Goal: Use online tool/utility: Use online tool/utility

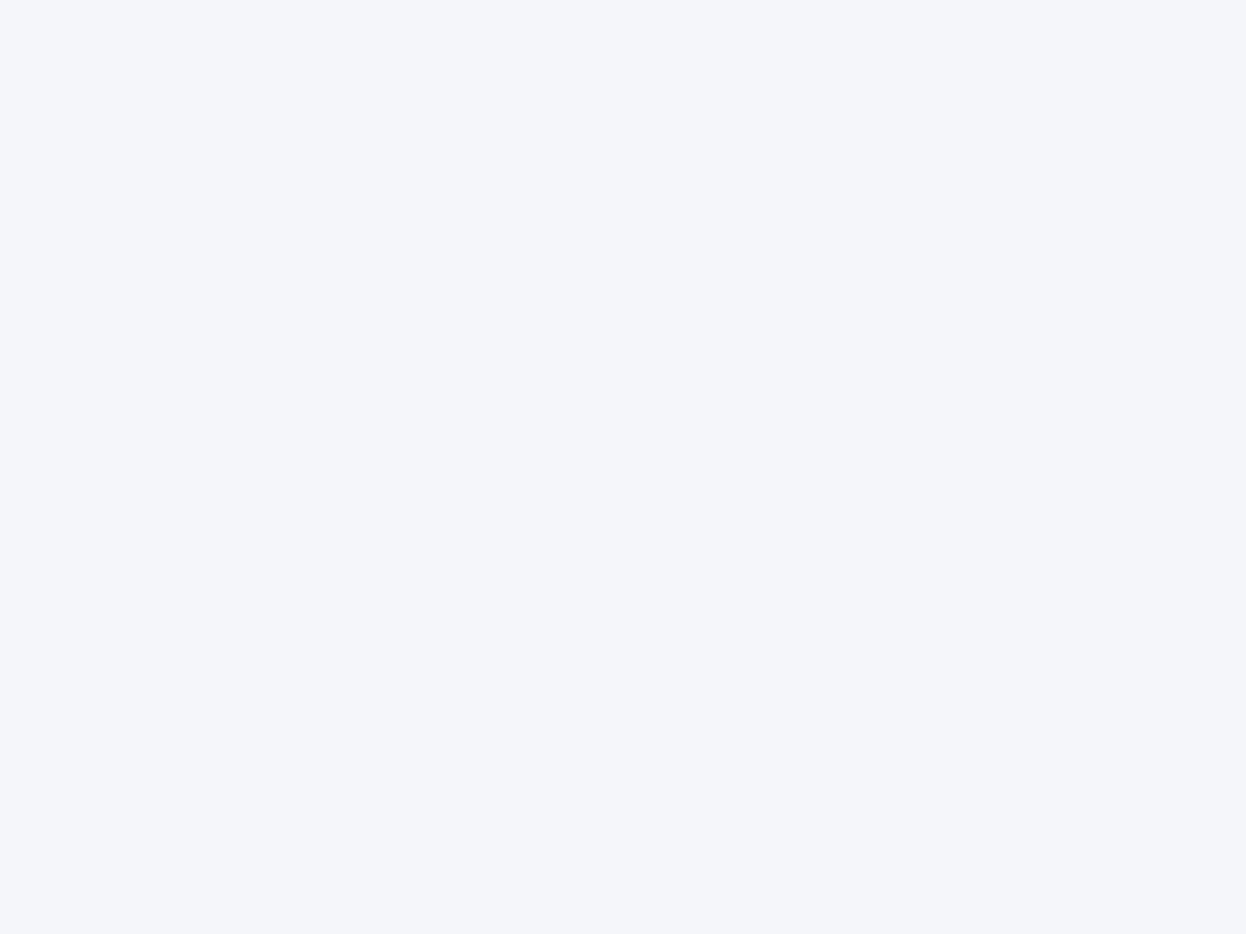
click at [623, 467] on div at bounding box center [623, 467] width 1246 height 934
